Goal: Use online tool/utility: Utilize a website feature to perform a specific function

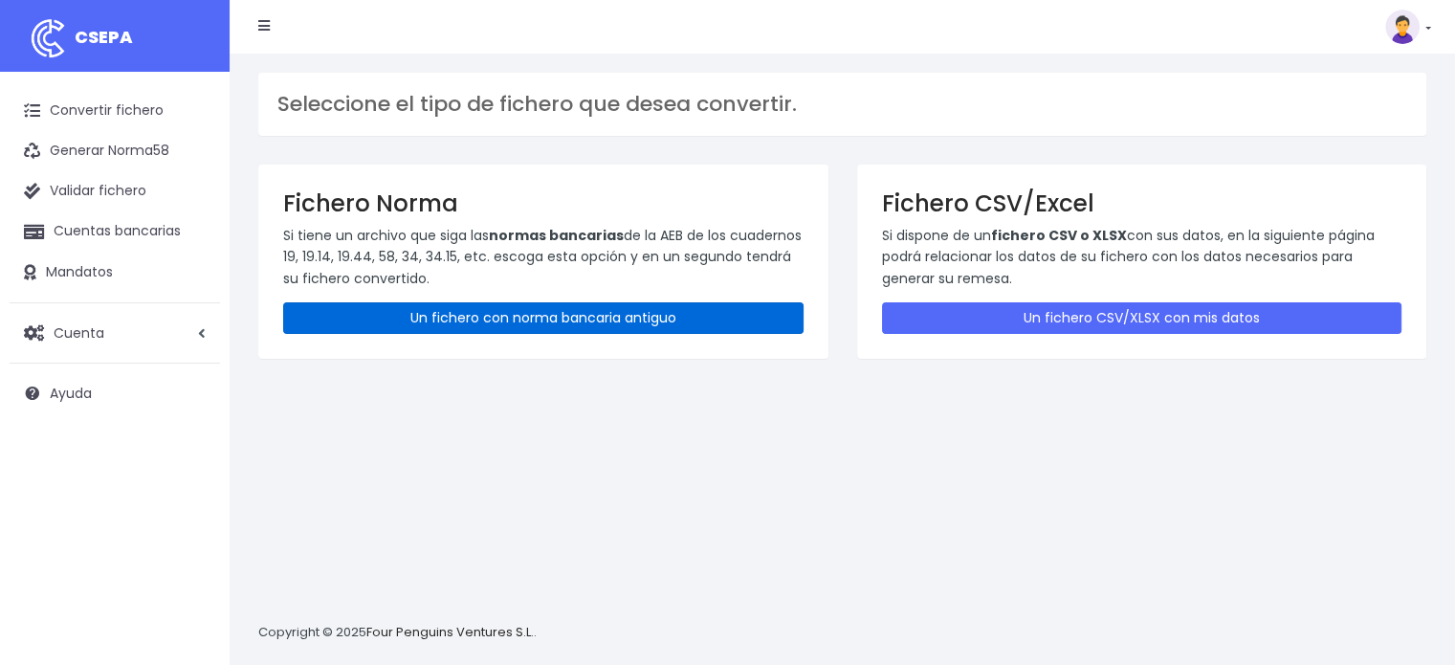
click at [516, 305] on link "Un fichero con norma bancaria antiguo" at bounding box center [543, 318] width 521 height 32
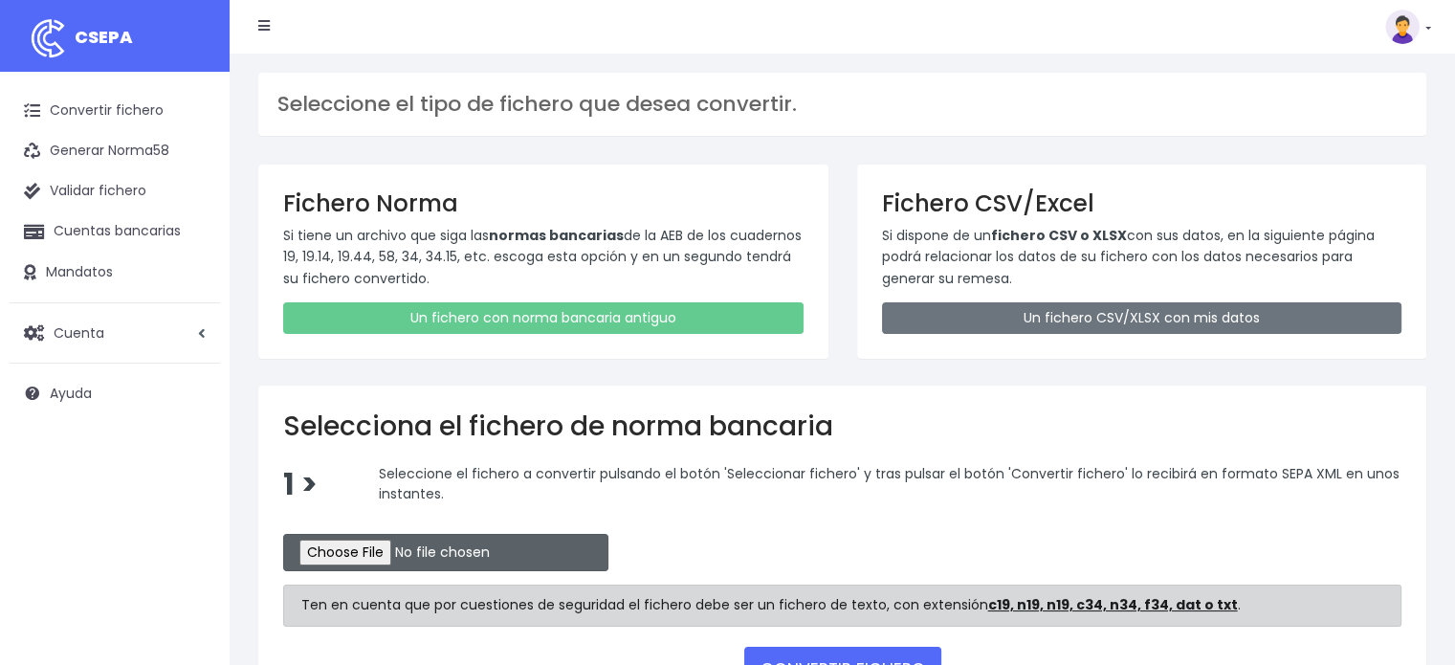
click at [356, 560] on input "file" at bounding box center [445, 552] width 325 height 37
type input "C:\fakepath\CO25082880.txt"
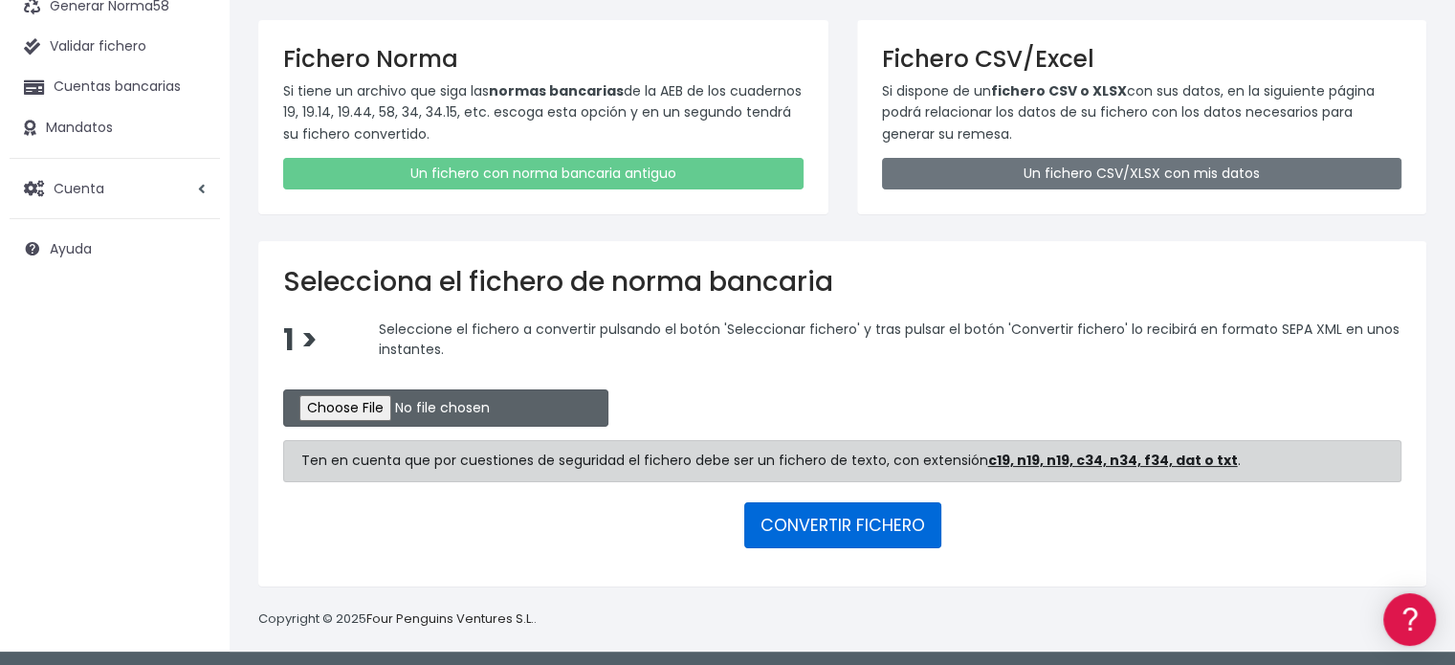
scroll to position [145, 0]
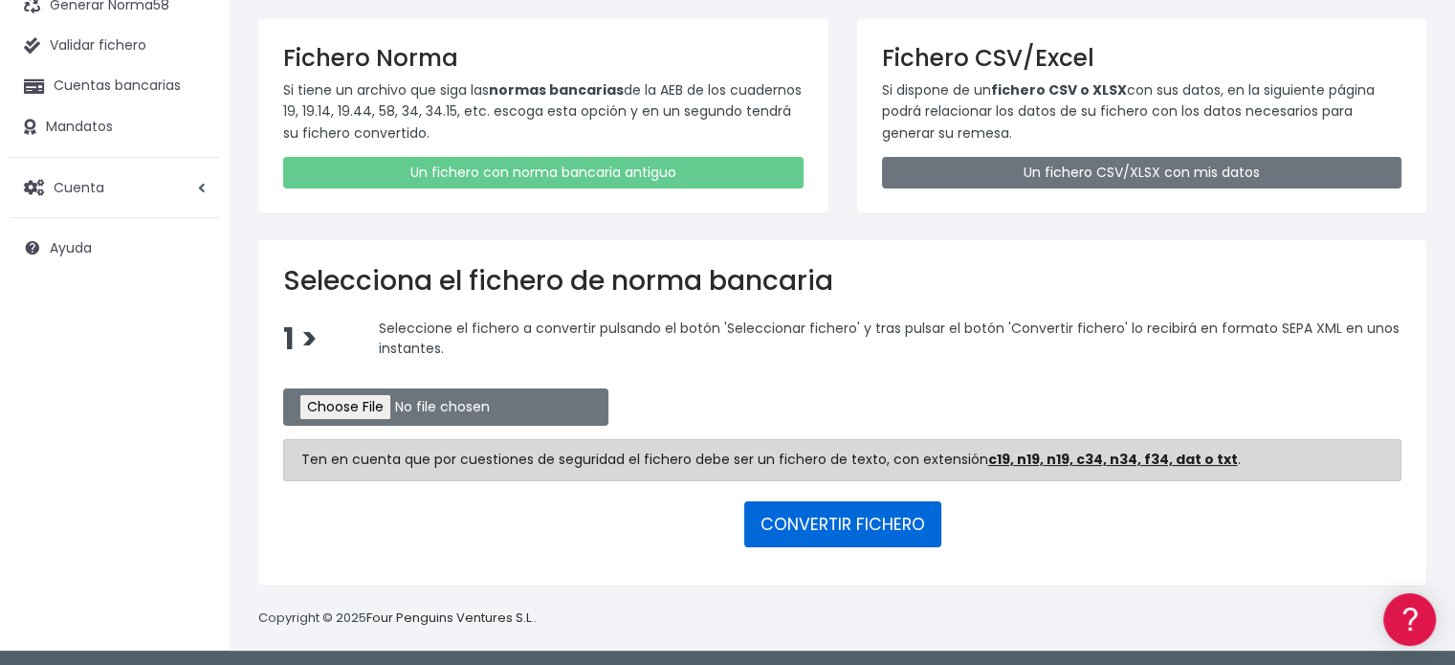
click at [819, 516] on button "CONVERTIR FICHERO" at bounding box center [842, 524] width 197 height 46
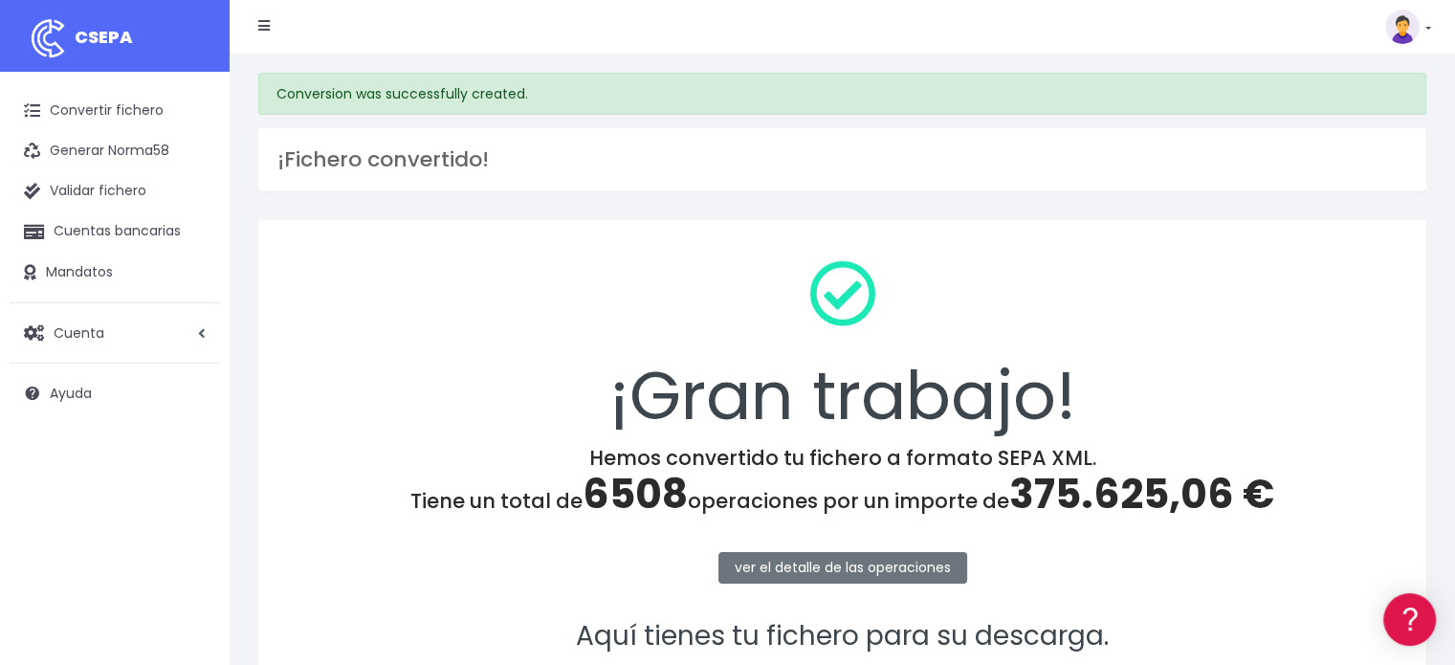
scroll to position [248, 0]
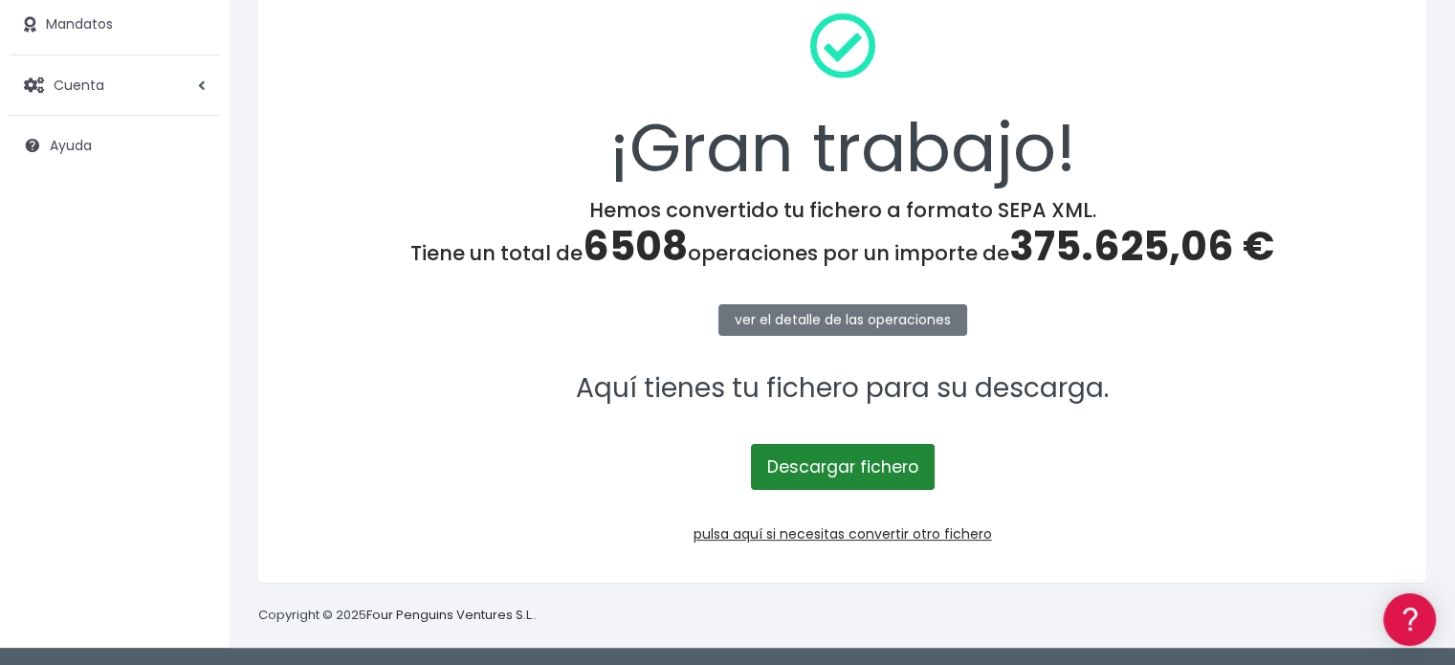
click at [849, 469] on link "Descargar fichero" at bounding box center [843, 467] width 184 height 46
